Goal: Task Accomplishment & Management: Manage account settings

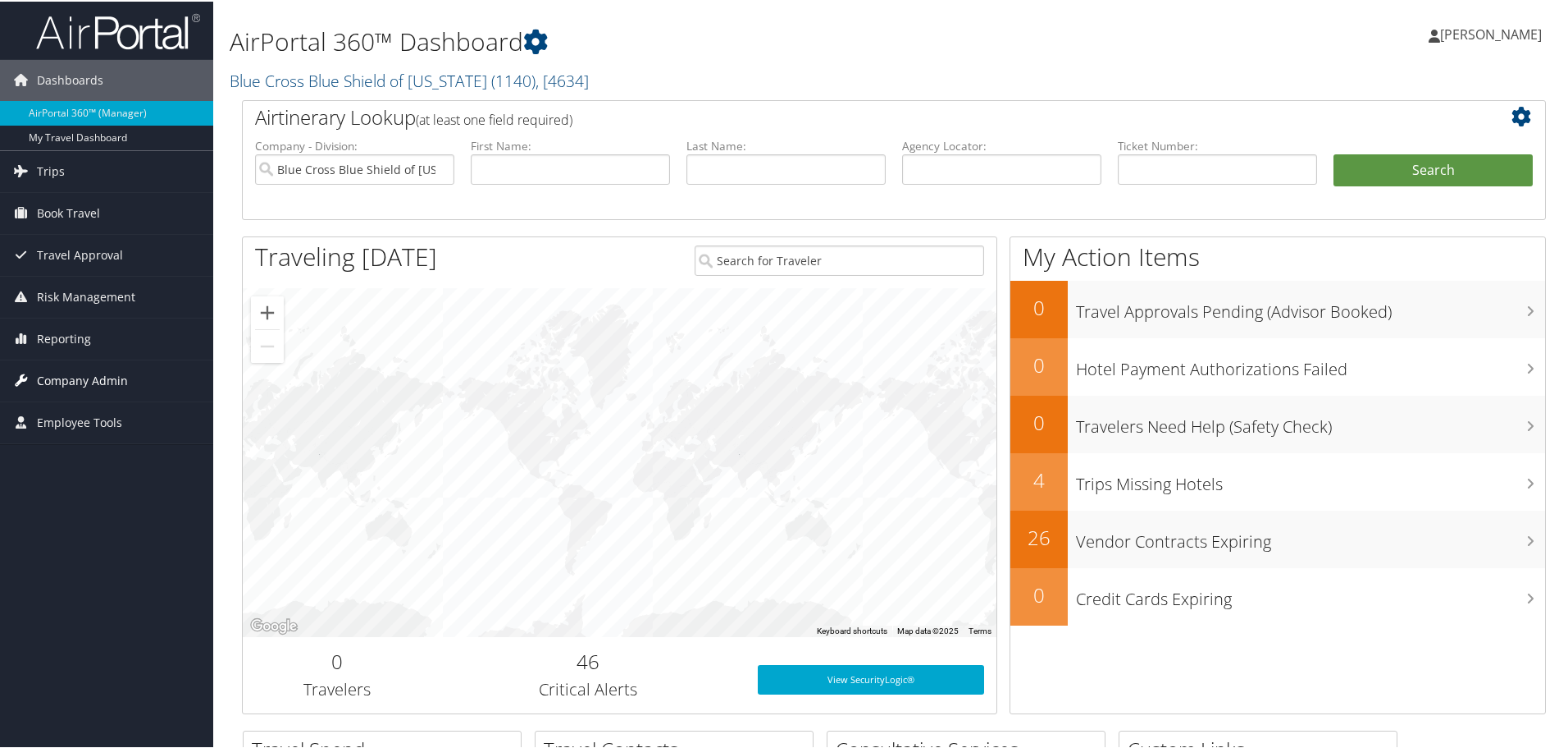
click at [106, 371] on span "Company Admin" at bounding box center [82, 378] width 91 height 41
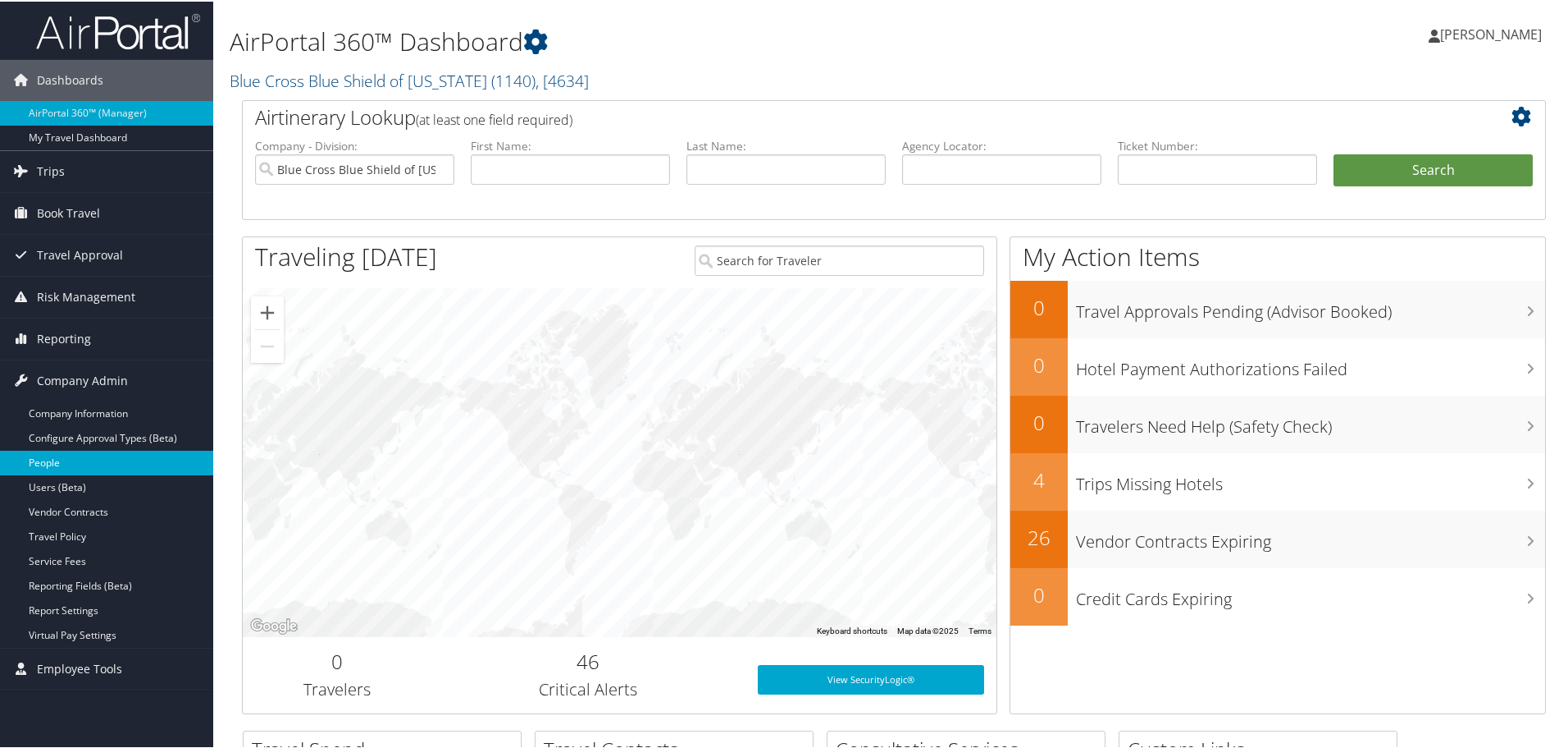
click at [80, 462] on link "People" at bounding box center [106, 461] width 213 height 24
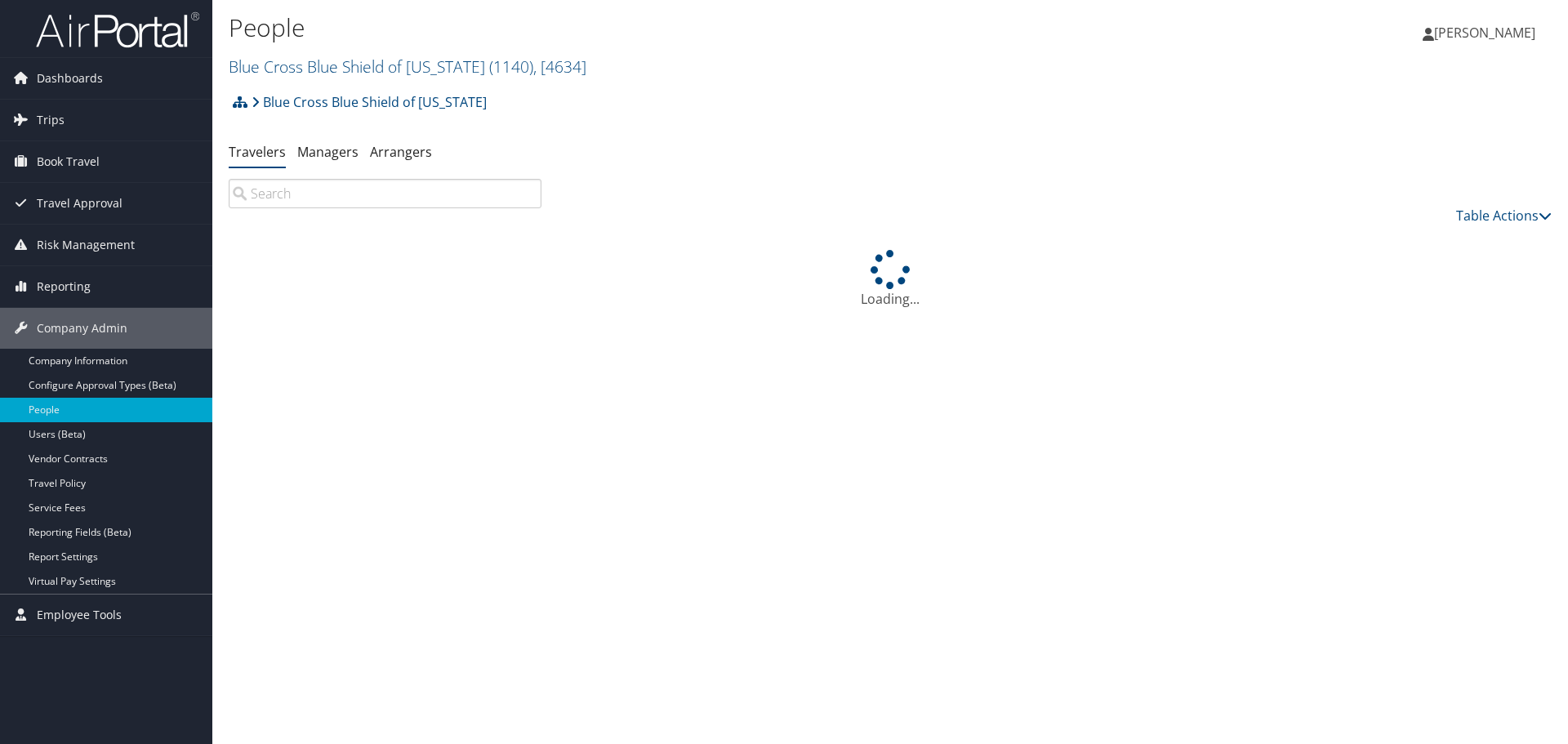
click at [312, 199] on input "search" at bounding box center [384, 194] width 313 height 29
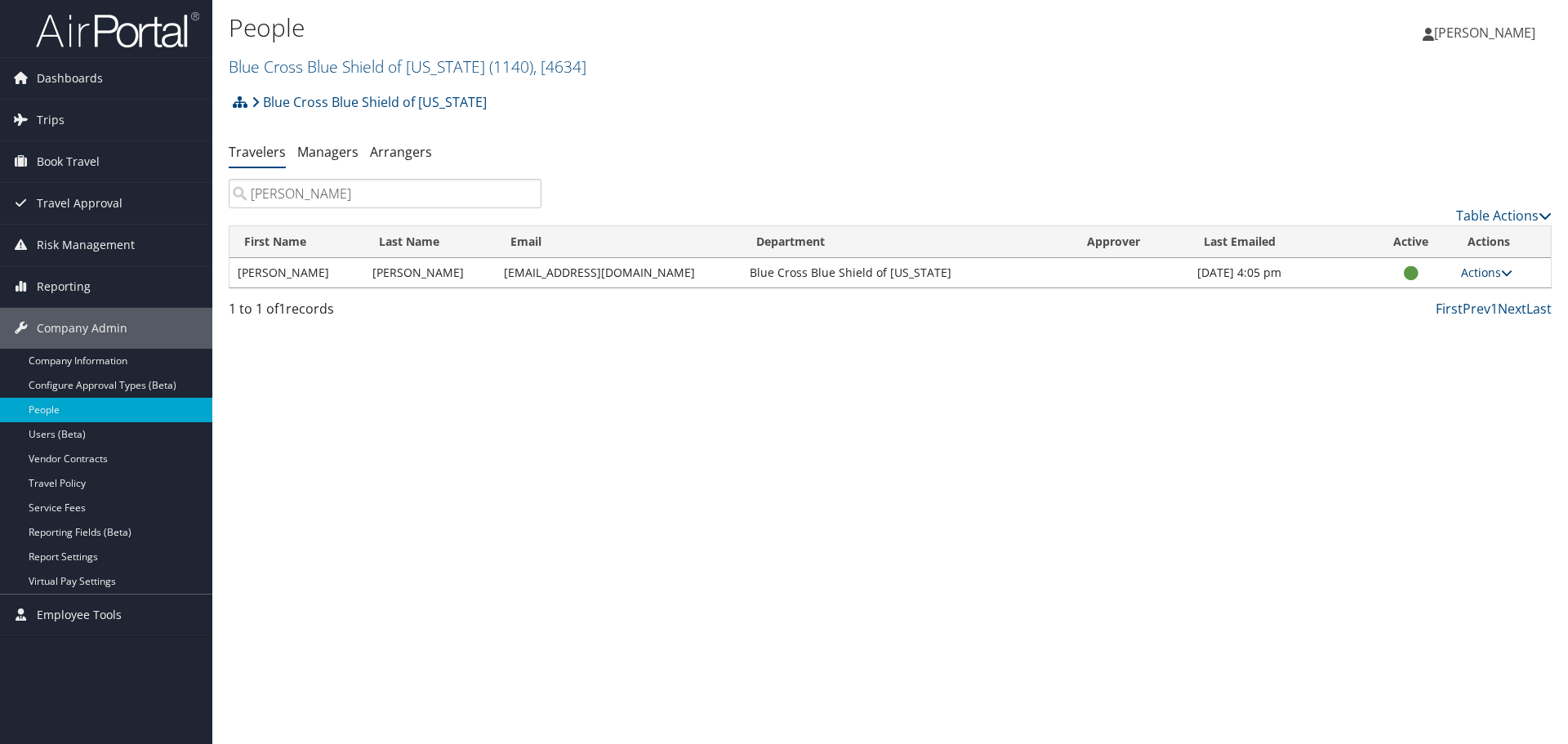
type input "david smith"
click at [1467, 275] on link "Actions" at bounding box center [1487, 272] width 52 height 16
click at [1437, 318] on link "View Profile" at bounding box center [1432, 324] width 150 height 28
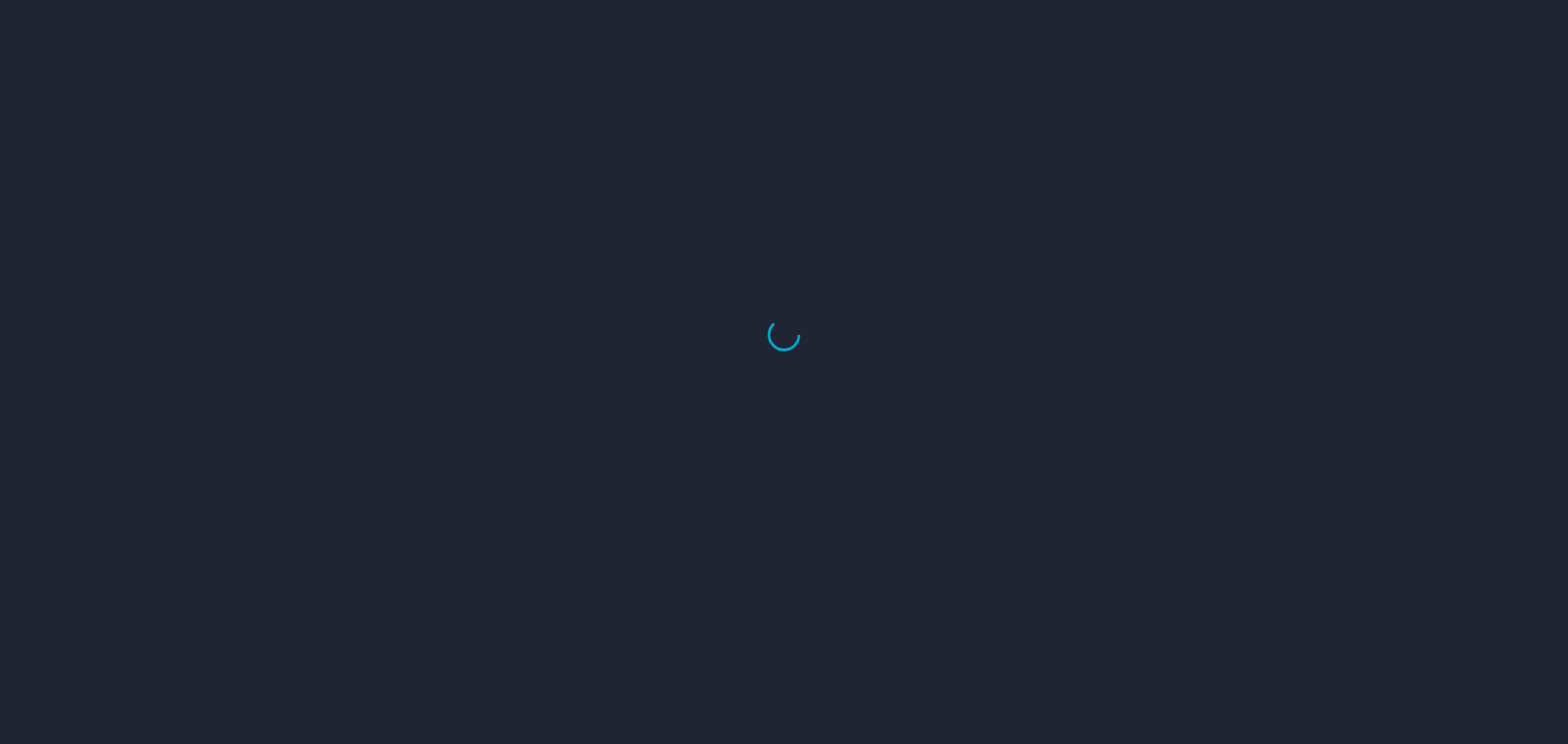
select select "US"
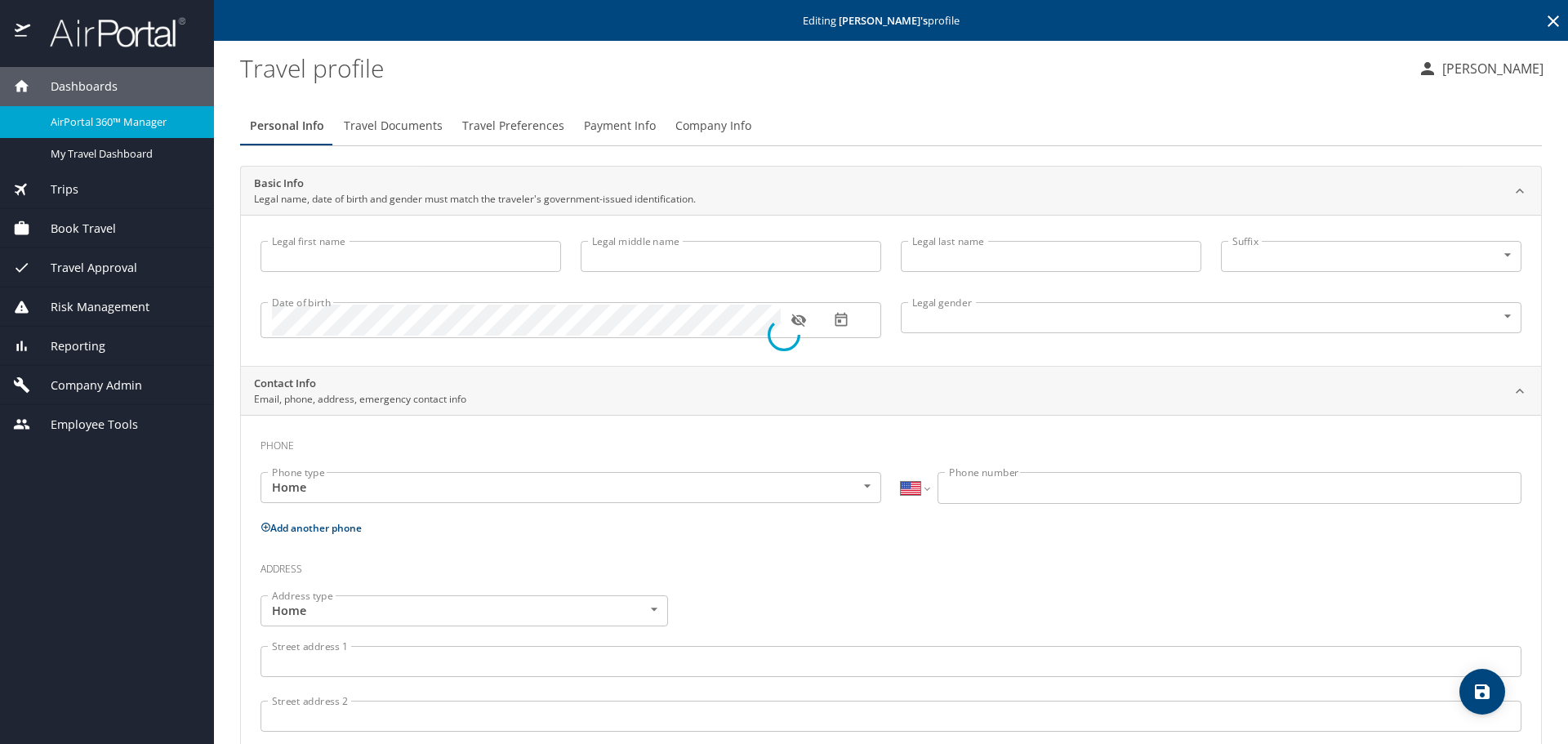
type input "[PERSON_NAME]"
type input "III"
type input "Male"
select select "US"
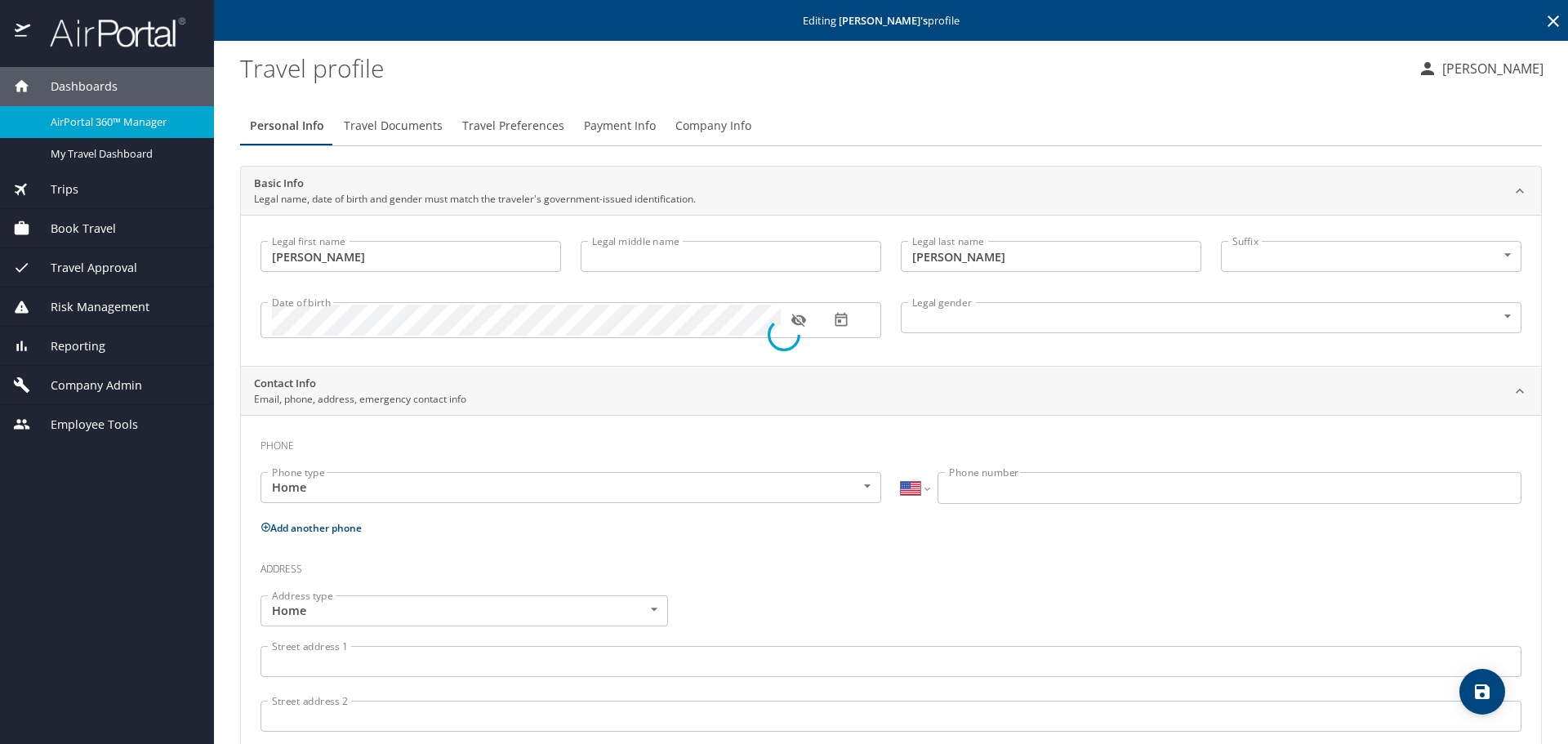
select select "US"
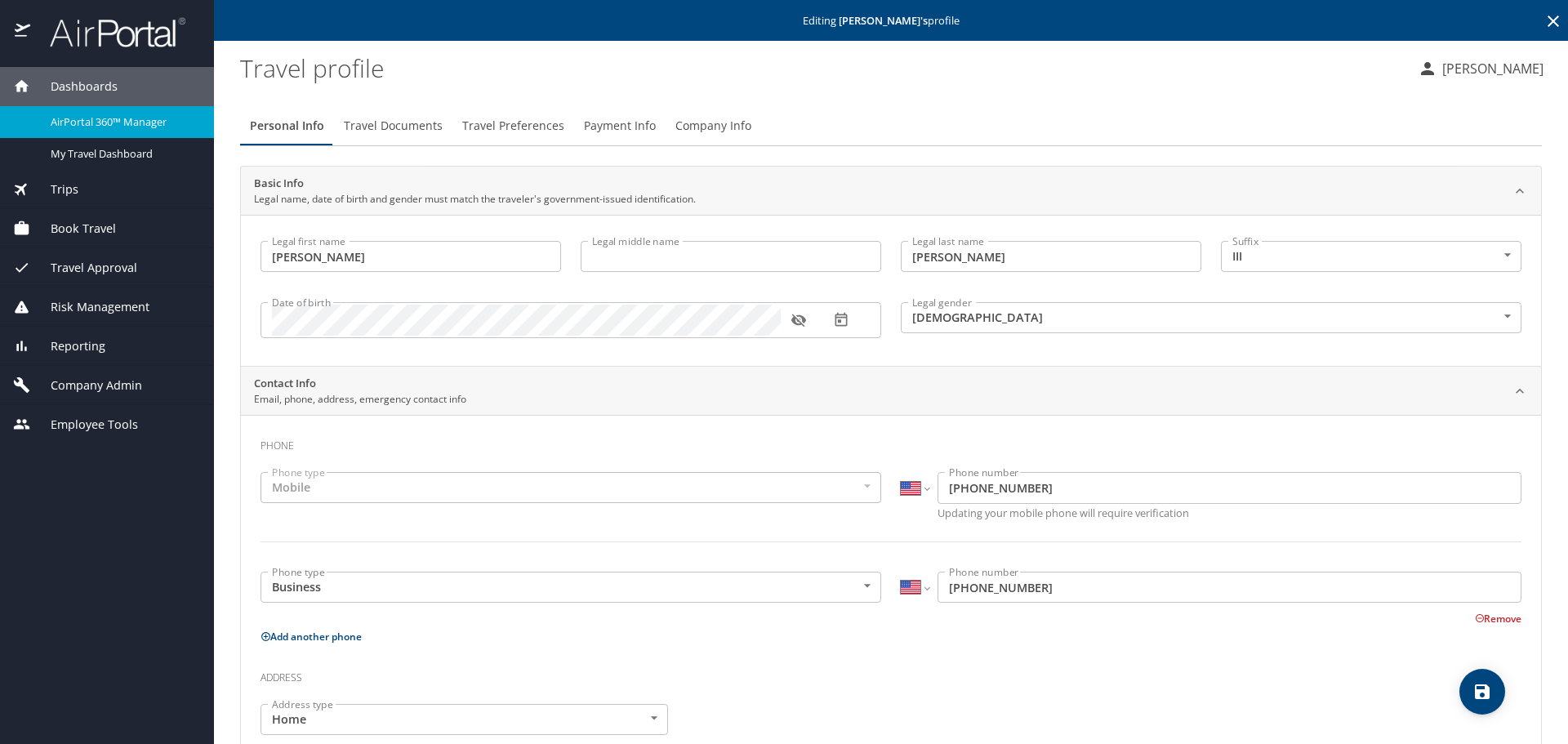
click at [526, 133] on span "Travel Preferences" at bounding box center [513, 127] width 102 height 21
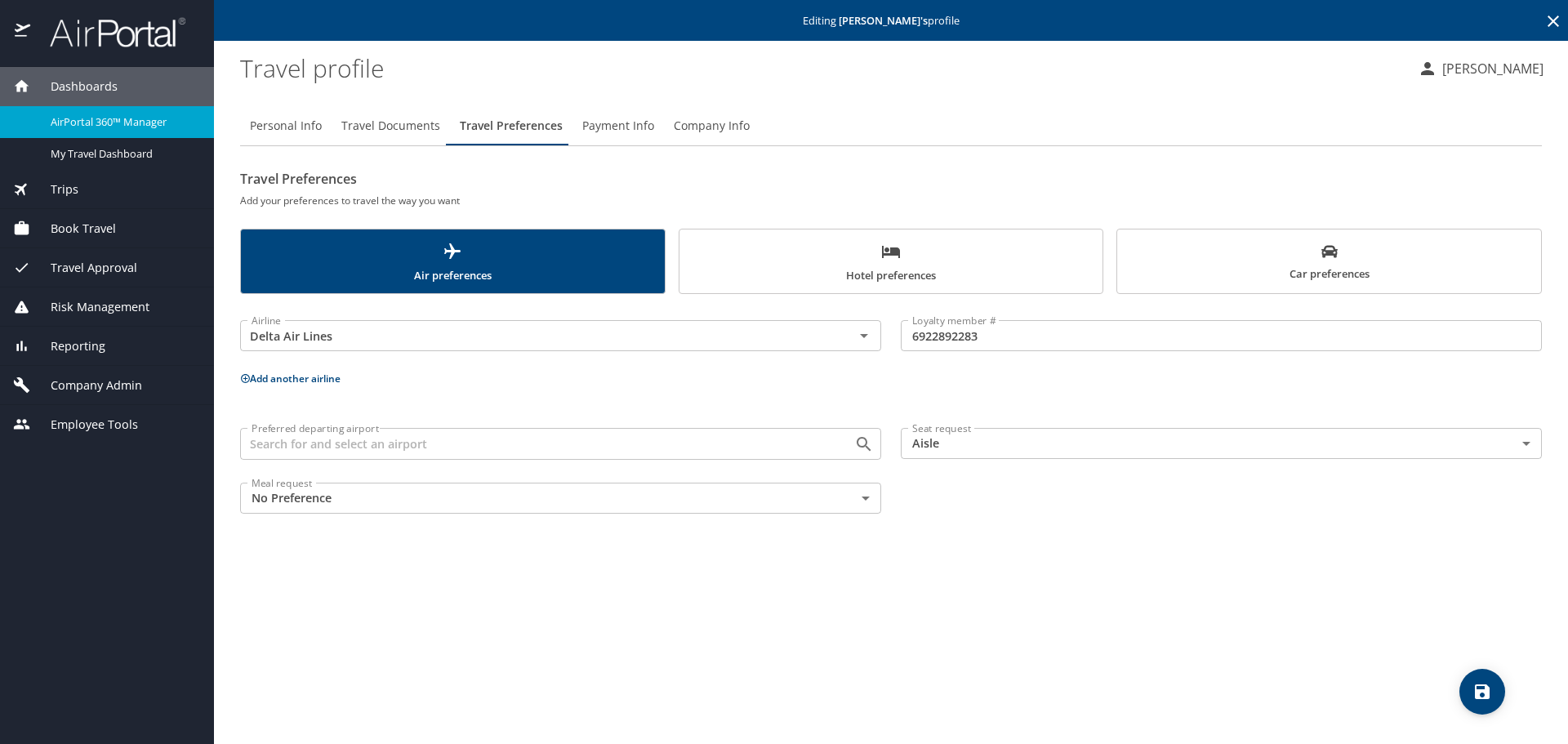
click at [965, 321] on input "6922892283" at bounding box center [1222, 336] width 641 height 31
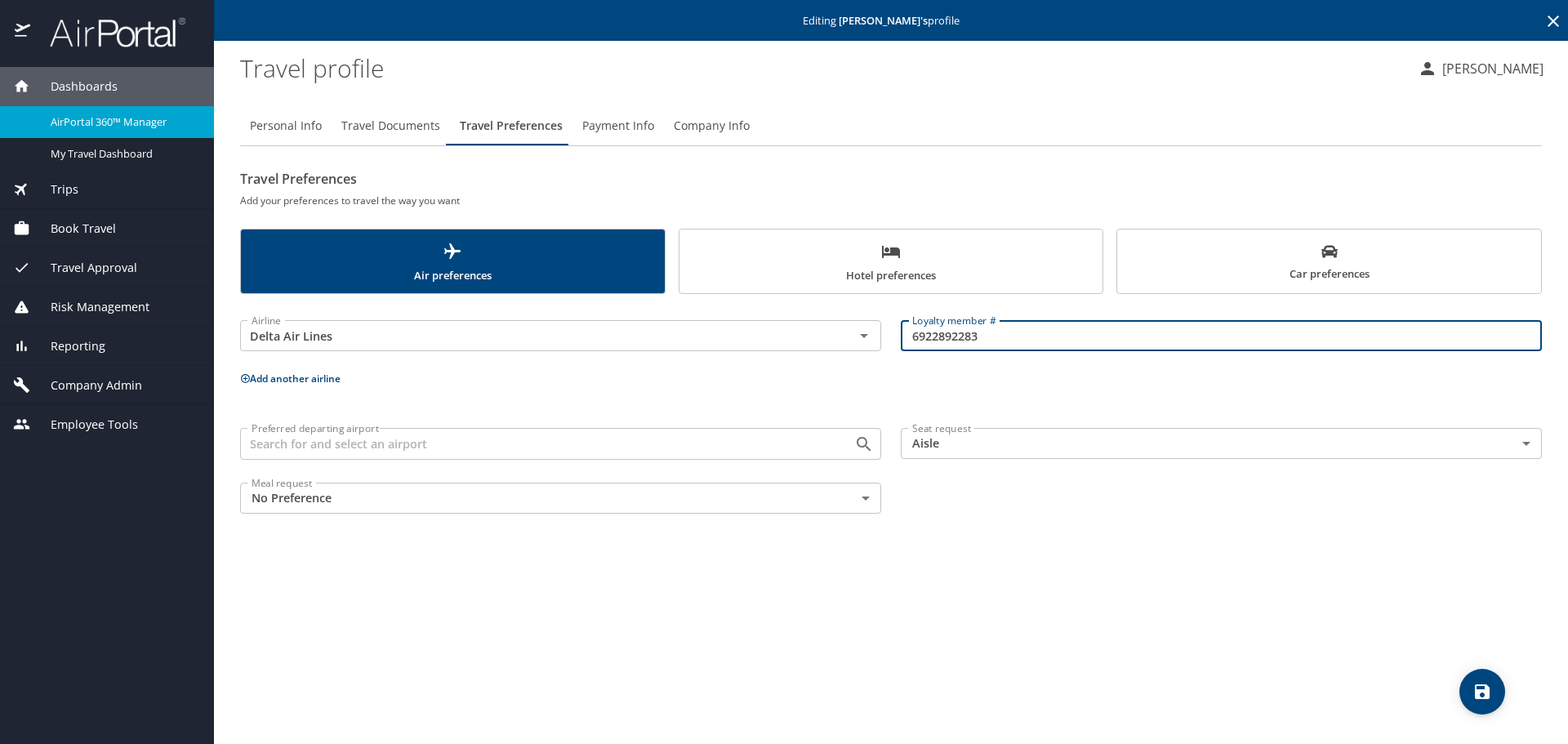
click at [958, 332] on input "6922892283" at bounding box center [1222, 336] width 641 height 31
